Goal: Information Seeking & Learning: Find specific fact

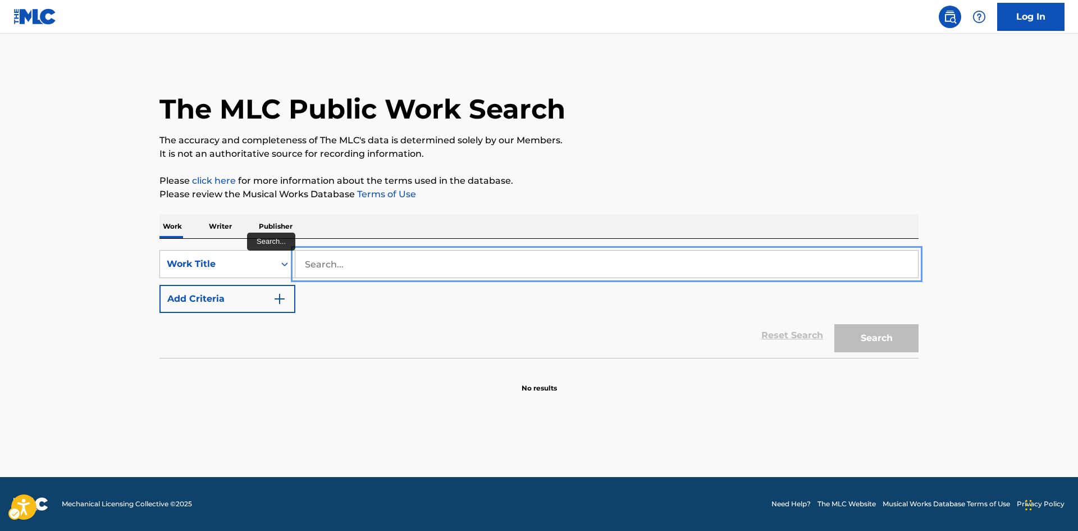
click at [389, 272] on input "Search..." at bounding box center [606, 263] width 623 height 27
type input "embeces"
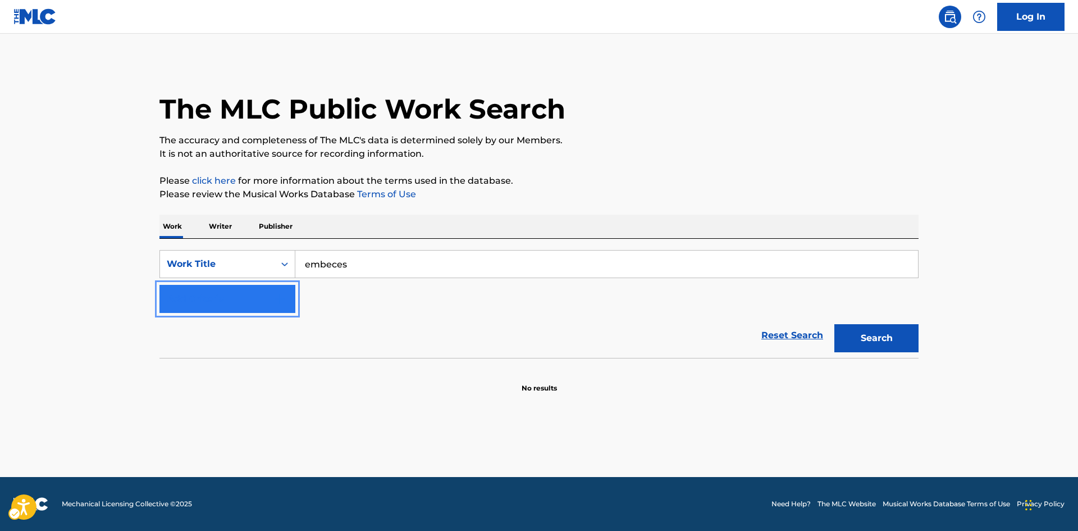
click at [180, 292] on button "Add Criteria" at bounding box center [227, 299] width 136 height 28
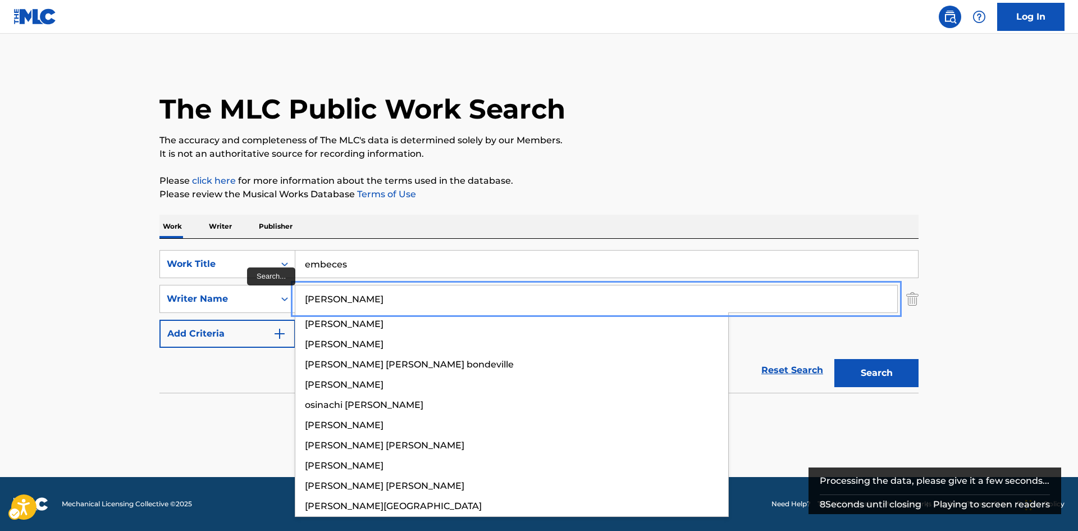
click at [159, 320] on button "Add Criteria" at bounding box center [227, 334] width 136 height 28
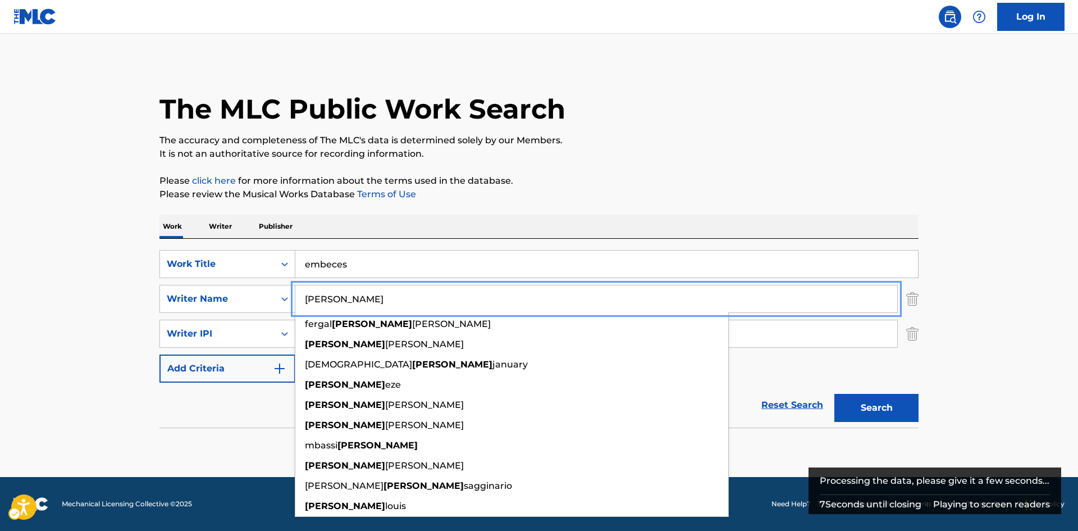
click at [820, 372] on div "SearchWithCriteriae0c7f608-1092-4513-b86b-fe16d5053e35 Work Title embeces Searc…" at bounding box center [538, 316] width 759 height 133
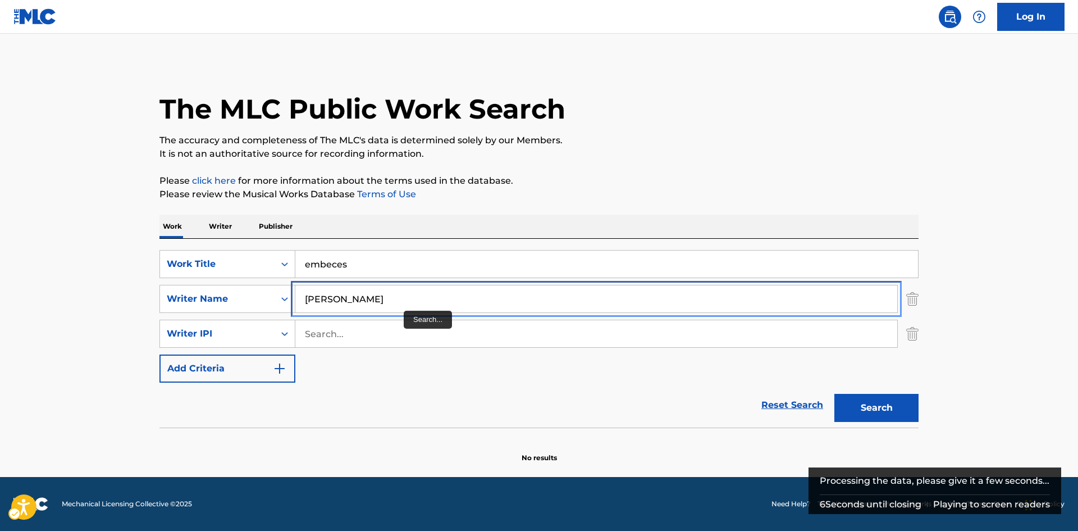
click at [358, 299] on input "[PERSON_NAME]" at bounding box center [596, 298] width 602 height 27
click at [159, 354] on button "Add Criteria" at bounding box center [227, 368] width 136 height 28
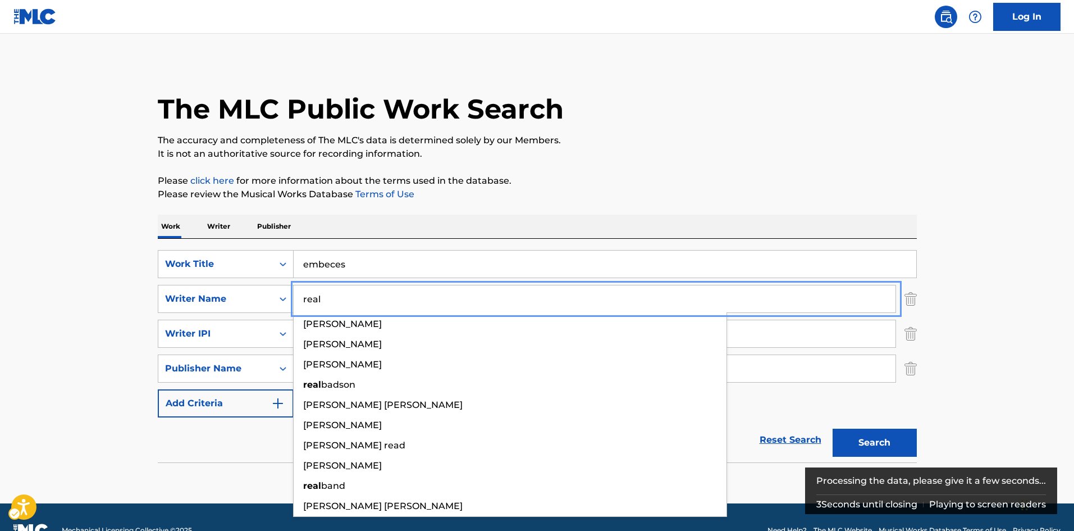
type input "real"
click at [158, 389] on button "Add Criteria" at bounding box center [226, 403] width 136 height 28
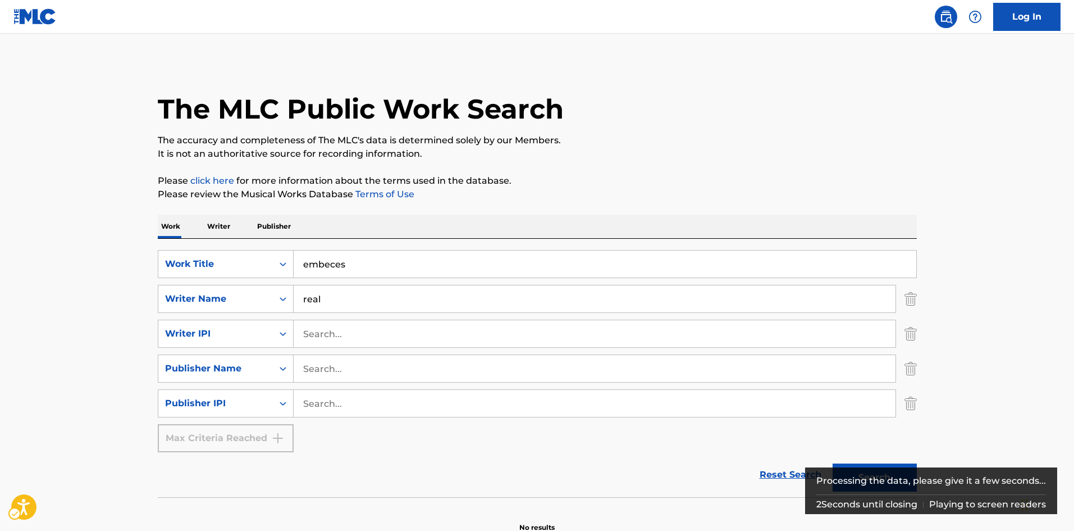
click at [30, 330] on main "The MLC Public Work Search The accuracy and completeness of The MLC's data is d…" at bounding box center [537, 286] width 1074 height 504
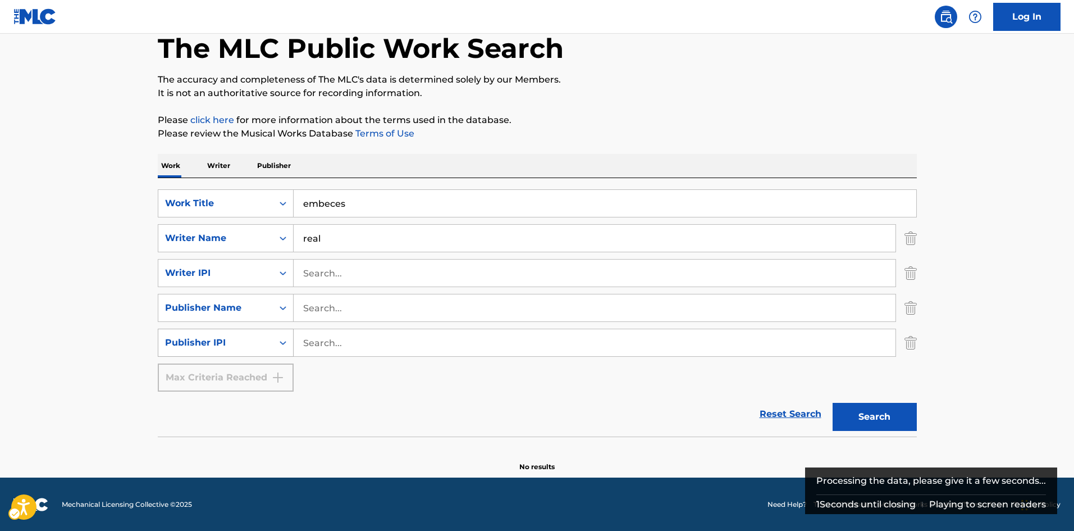
scroll to position [61, 0]
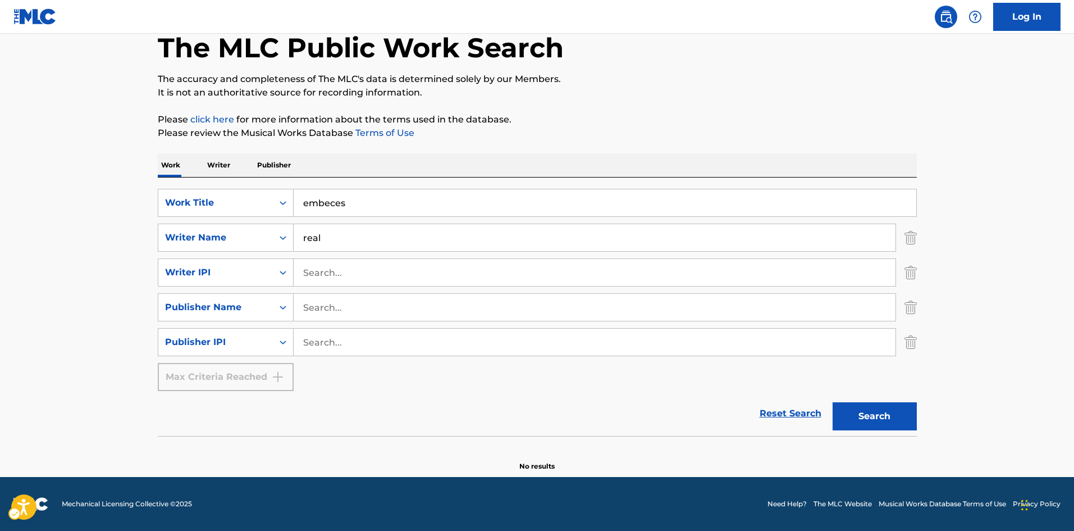
click at [132, 273] on main "The MLC Public Work Search The accuracy and completeness of The MLC's data is d…" at bounding box center [537, 224] width 1074 height 504
